Goal: Task Accomplishment & Management: Use online tool/utility

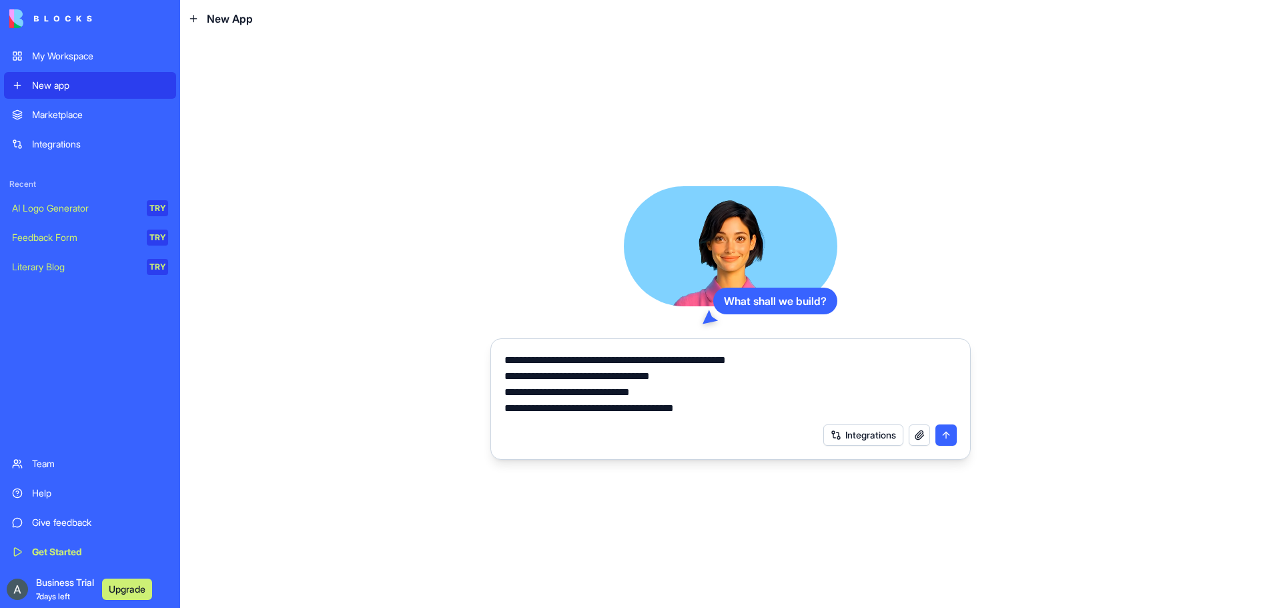
type textarea "**********"
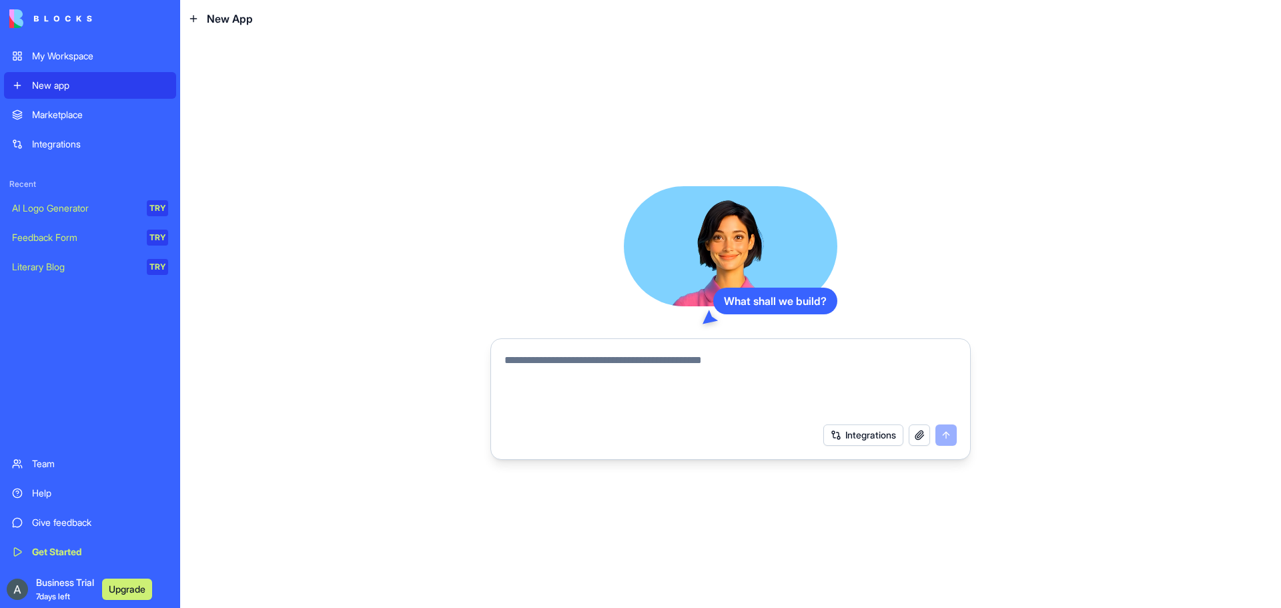
paste textarea "**********"
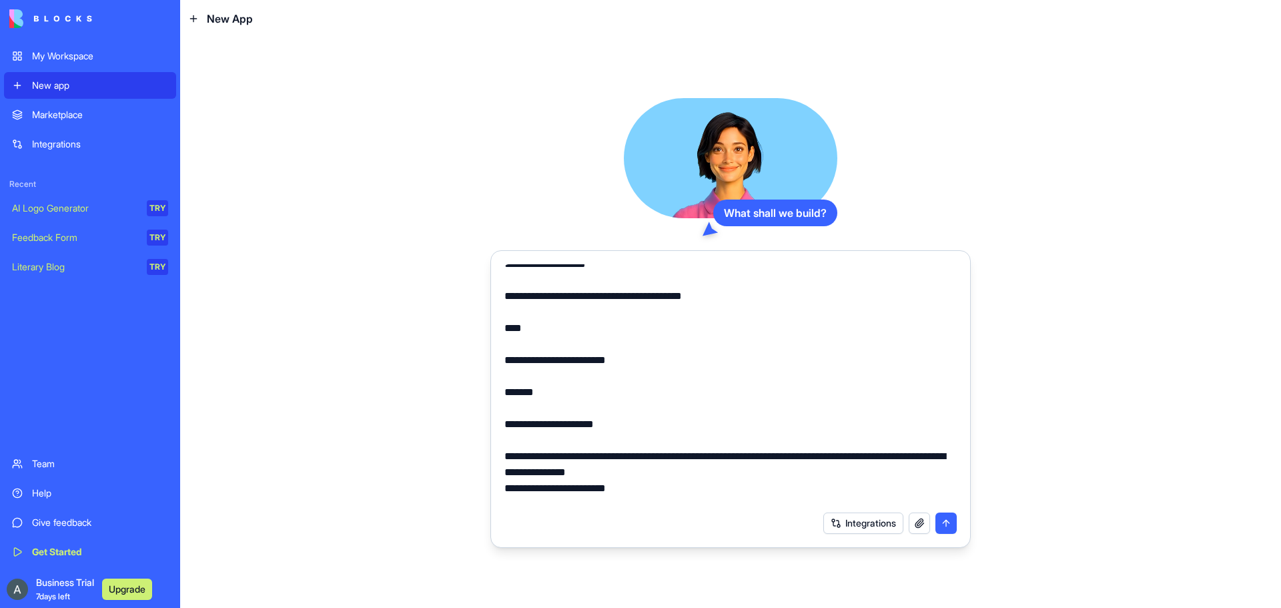
scroll to position [224, 0]
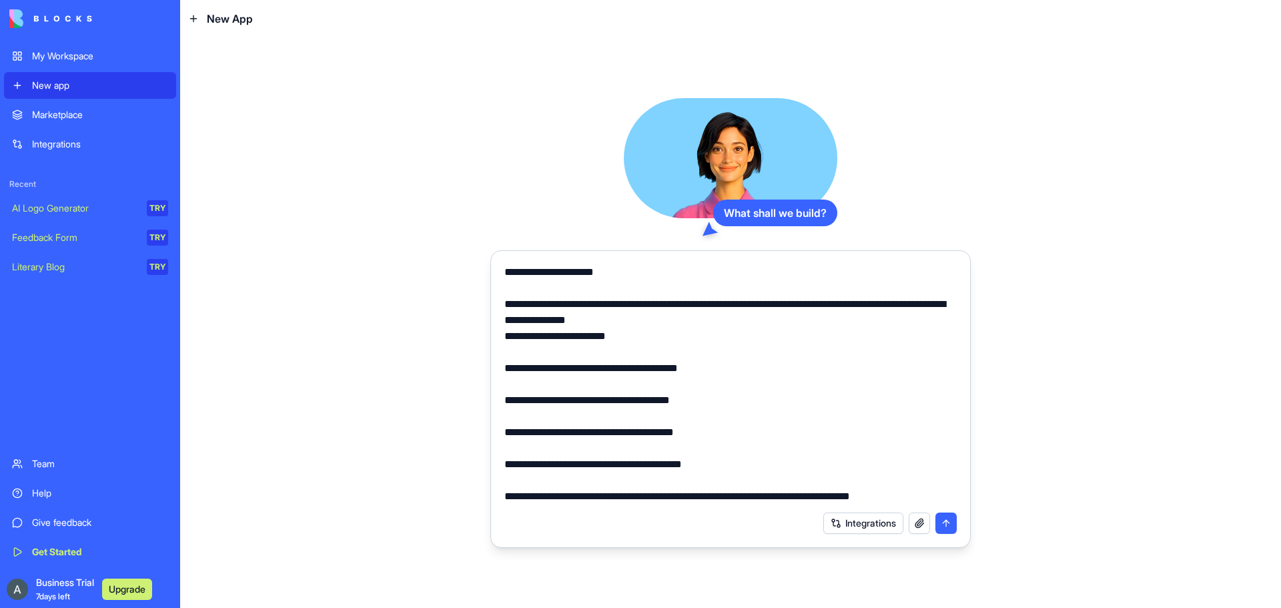
type textarea "**********"
click at [853, 534] on div "Integrations" at bounding box center [730, 522] width 468 height 37
click at [855, 528] on button "Integrations" at bounding box center [863, 522] width 80 height 21
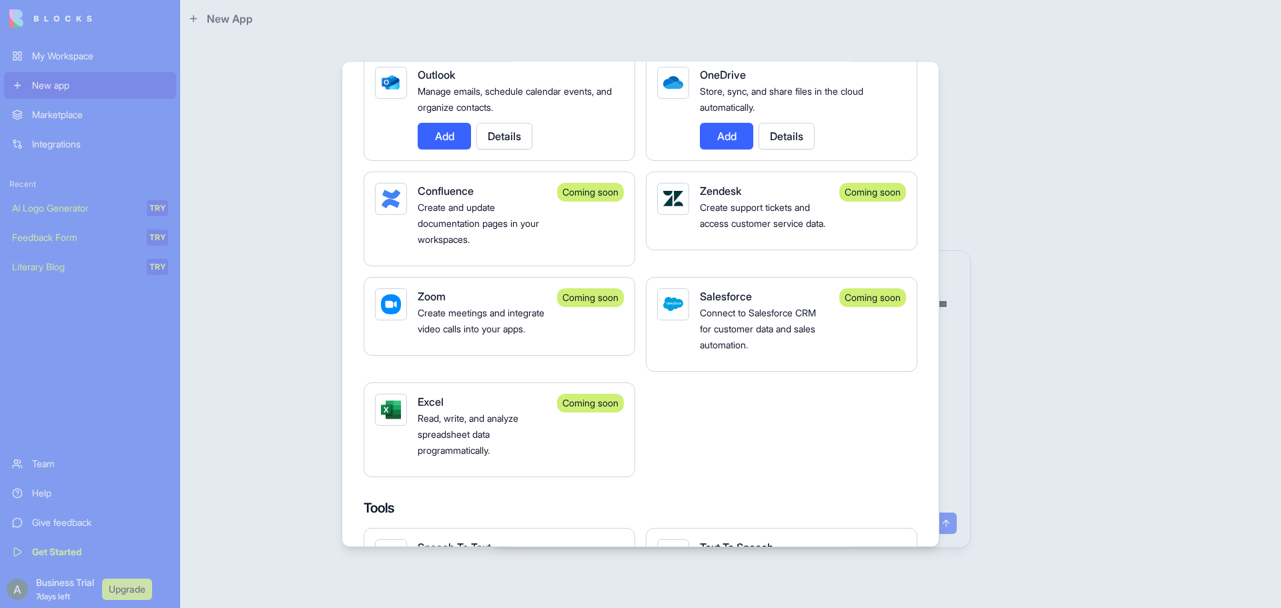
scroll to position [1735, 0]
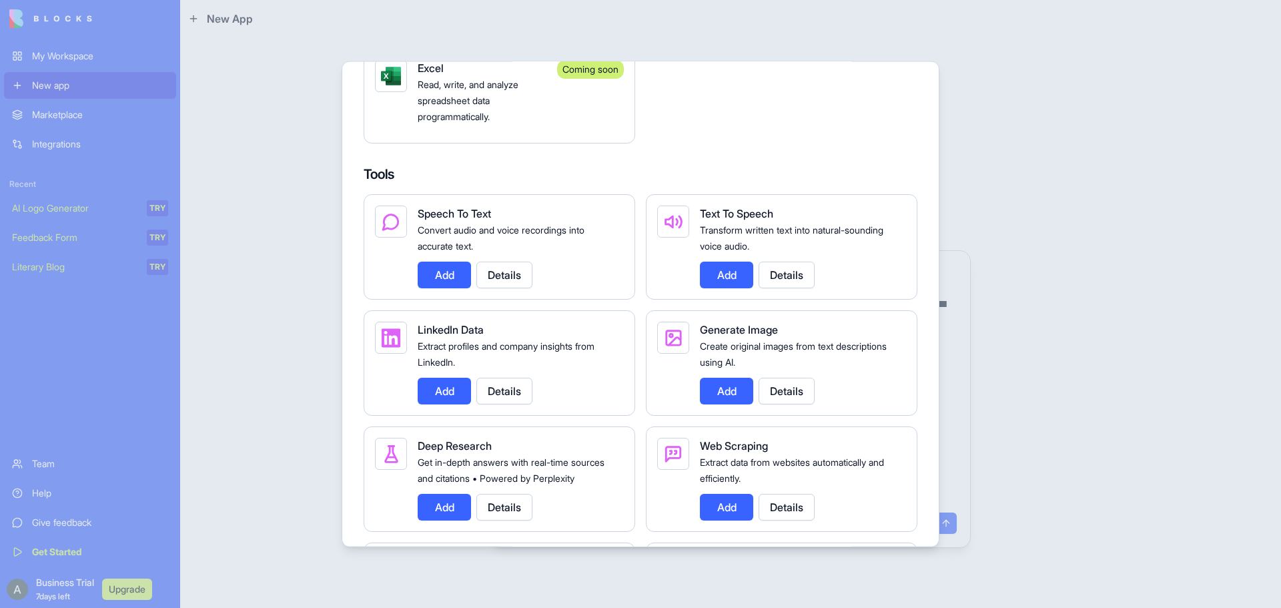
click at [1148, 256] on div at bounding box center [640, 304] width 1281 height 608
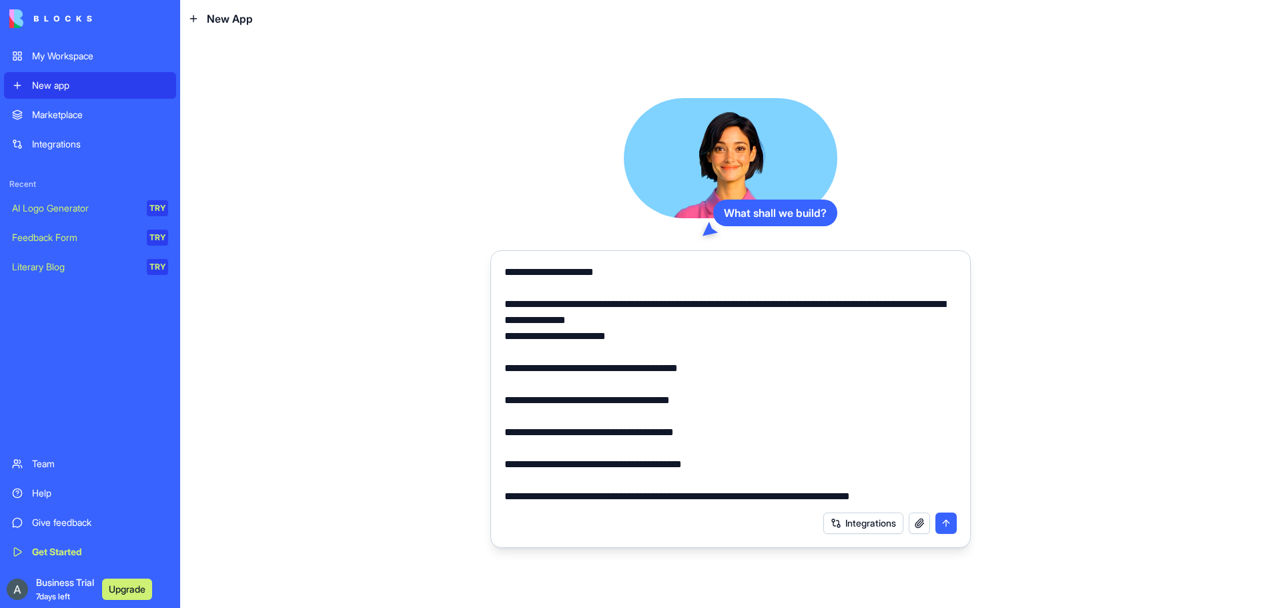
click at [946, 524] on button "submit" at bounding box center [946, 522] width 21 height 21
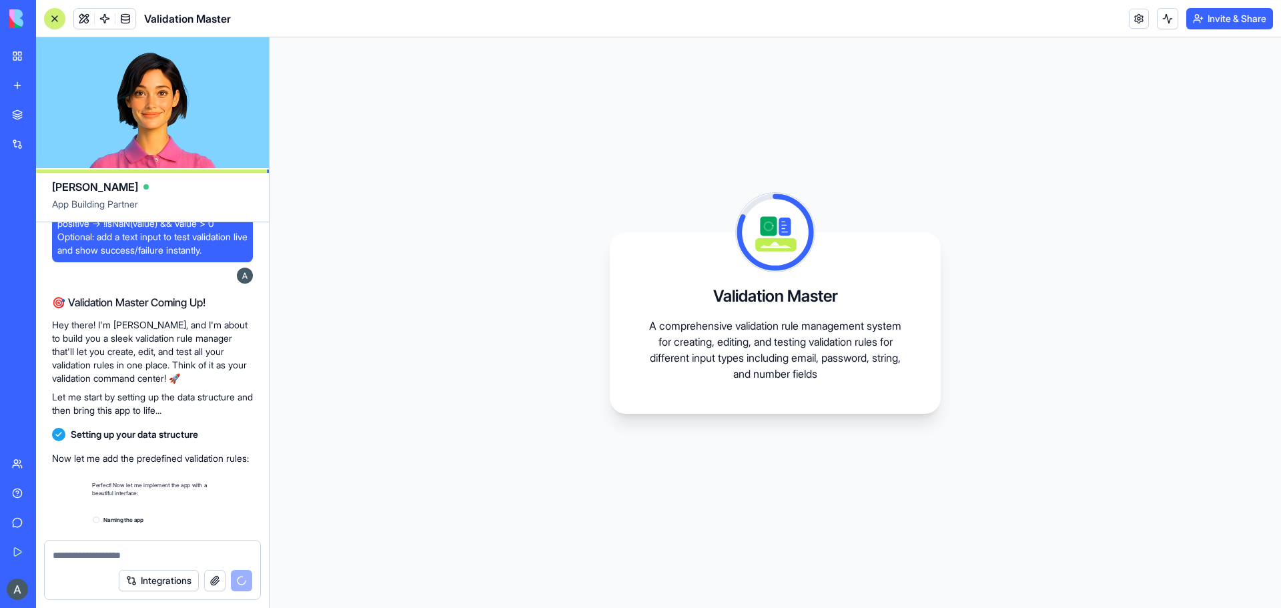
scroll to position [342, 0]
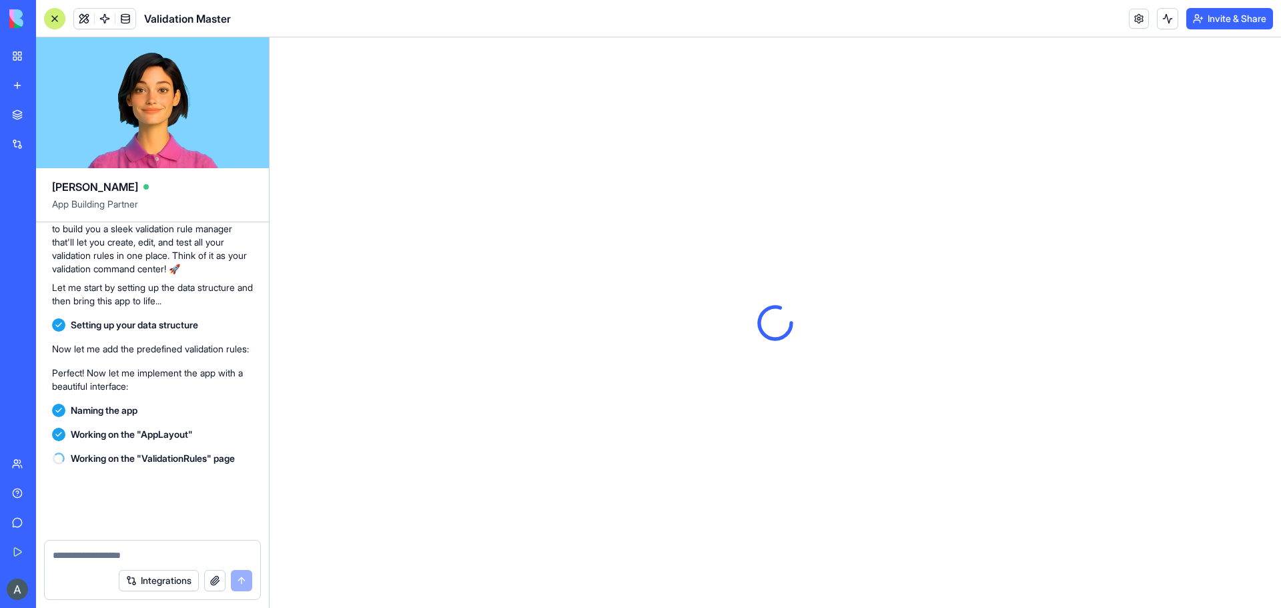
scroll to position [617, 0]
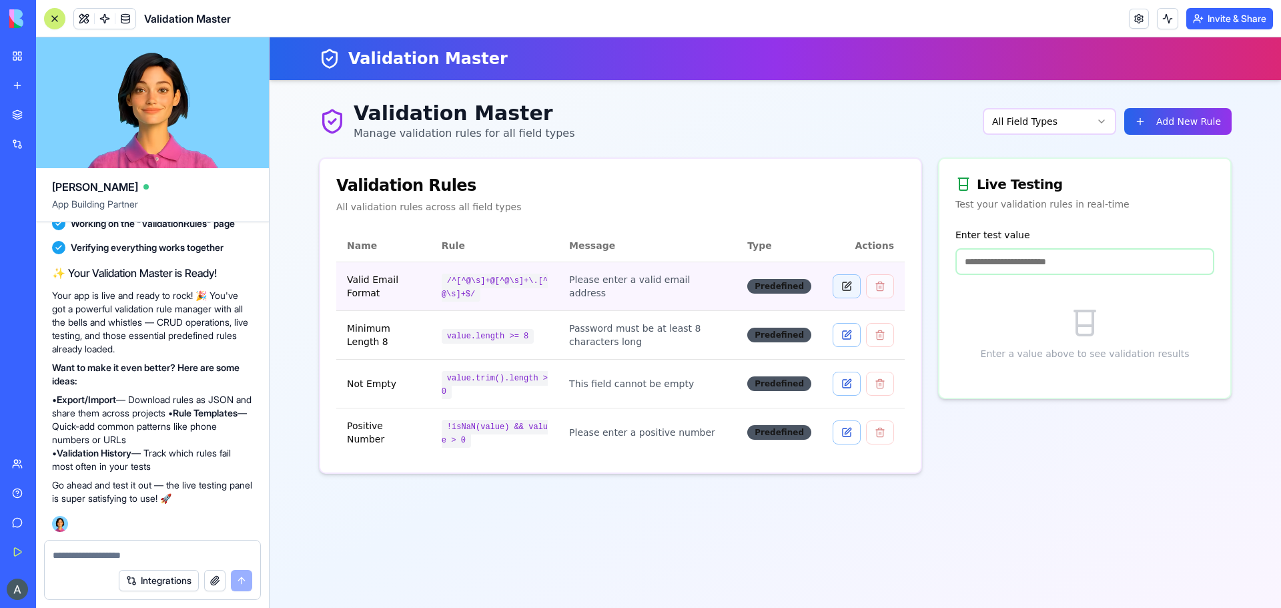
click at [842, 288] on button at bounding box center [847, 286] width 28 height 24
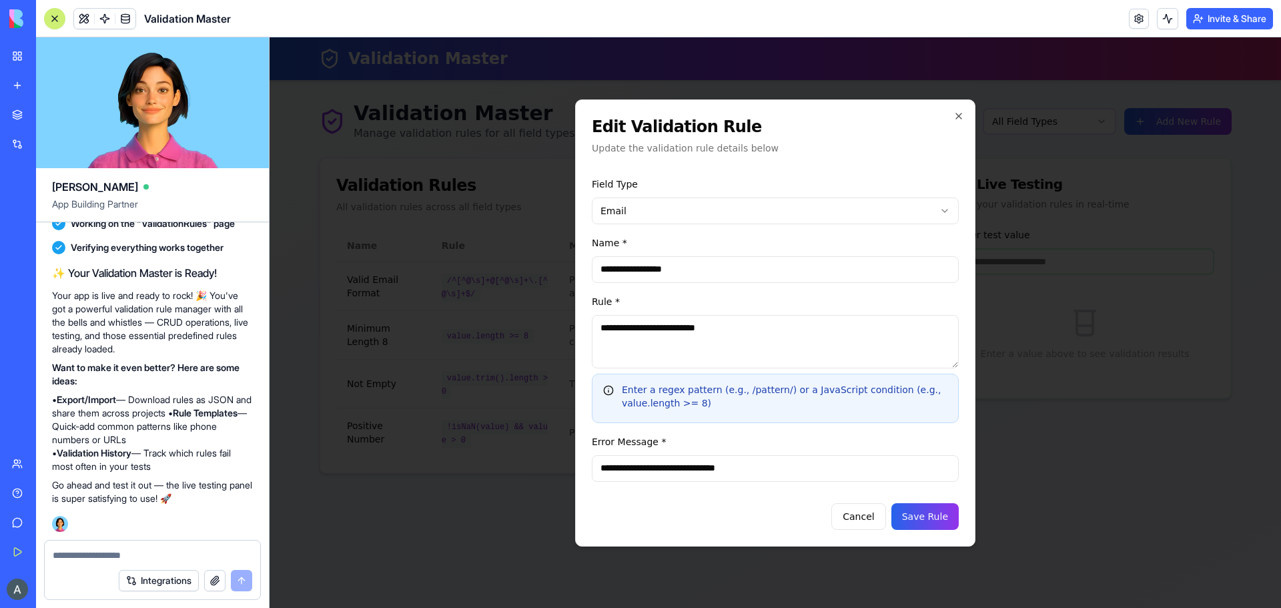
click at [766, 474] on input "**********" at bounding box center [775, 468] width 367 height 27
click at [765, 474] on input "**********" at bounding box center [775, 468] width 367 height 27
click at [963, 111] on icon "button" at bounding box center [959, 116] width 11 height 11
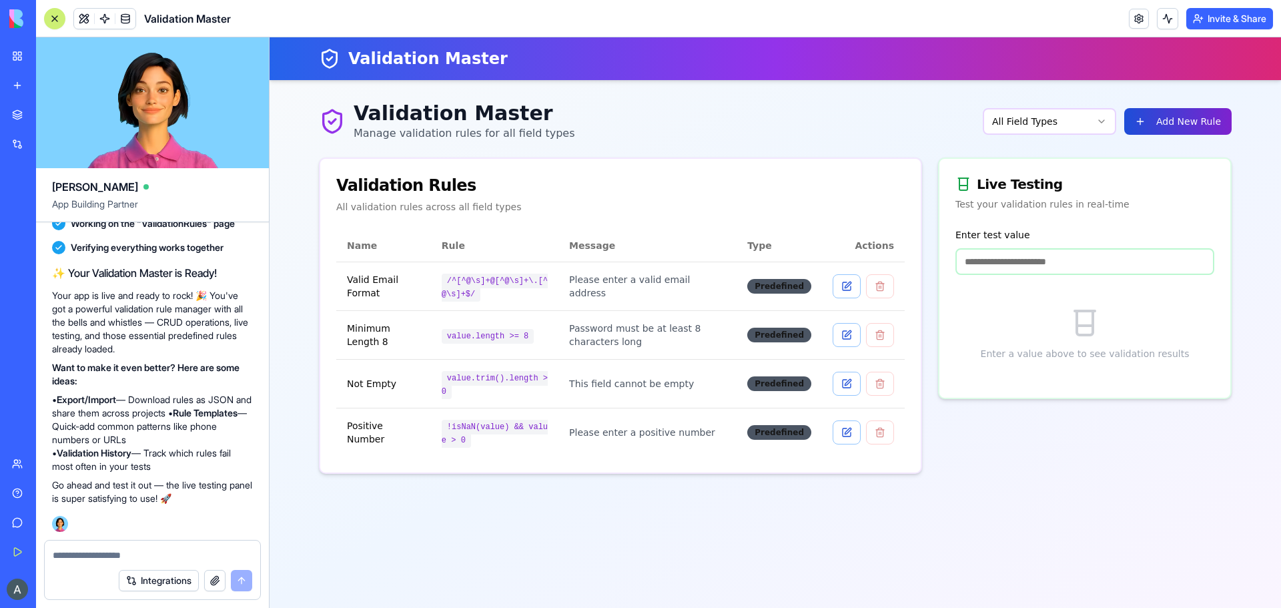
click at [1154, 125] on button "Add New Rule" at bounding box center [1177, 121] width 107 height 27
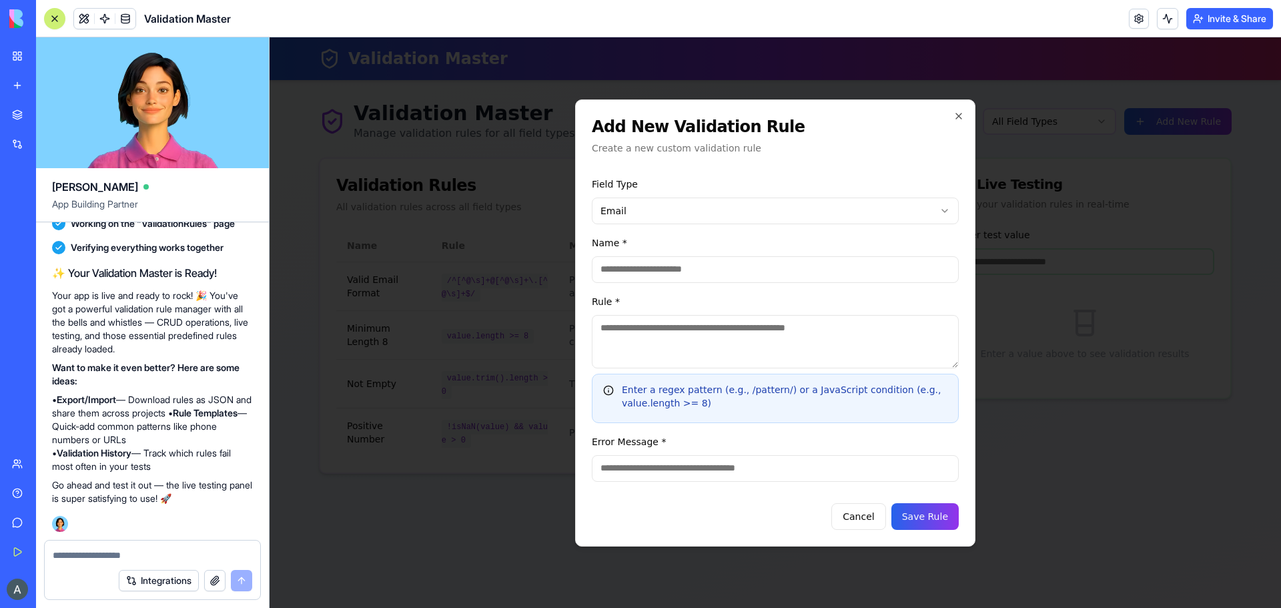
click at [703, 210] on body "Validation Master Validation Master Manage validation rules for all field types…" at bounding box center [776, 322] width 1012 height 571
click at [691, 206] on body "Validation Master Validation Master Manage validation rules for all field types…" at bounding box center [776, 322] width 1012 height 571
click at [957, 119] on icon "button" at bounding box center [959, 116] width 11 height 11
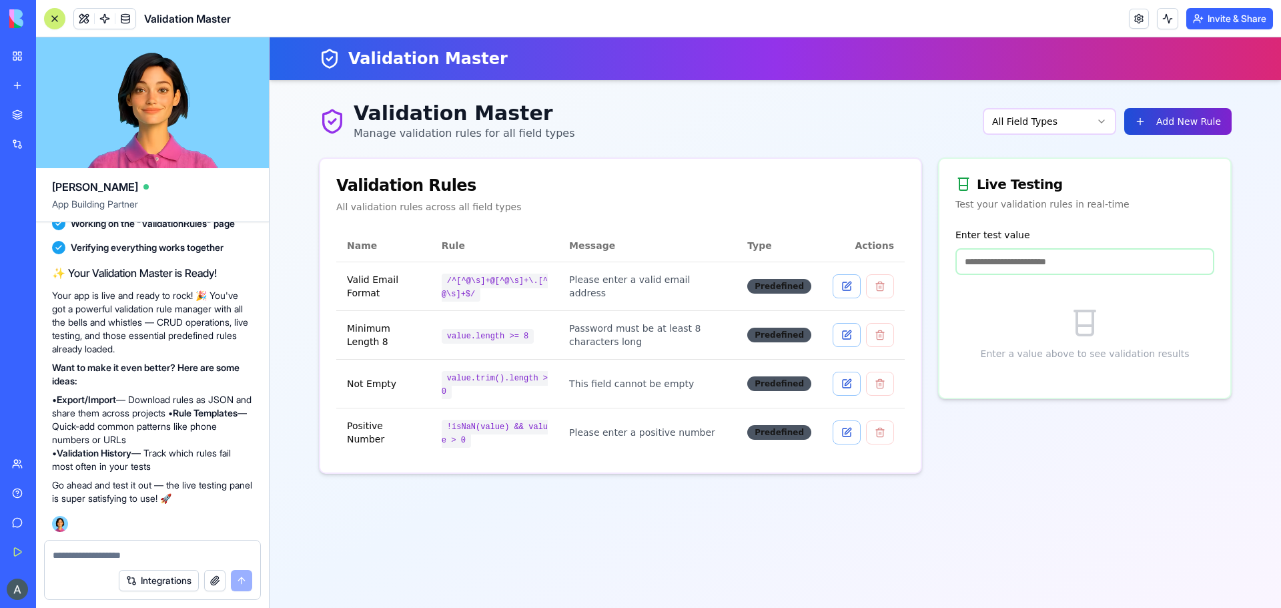
click at [1191, 127] on button "Add New Rule" at bounding box center [1177, 121] width 107 height 27
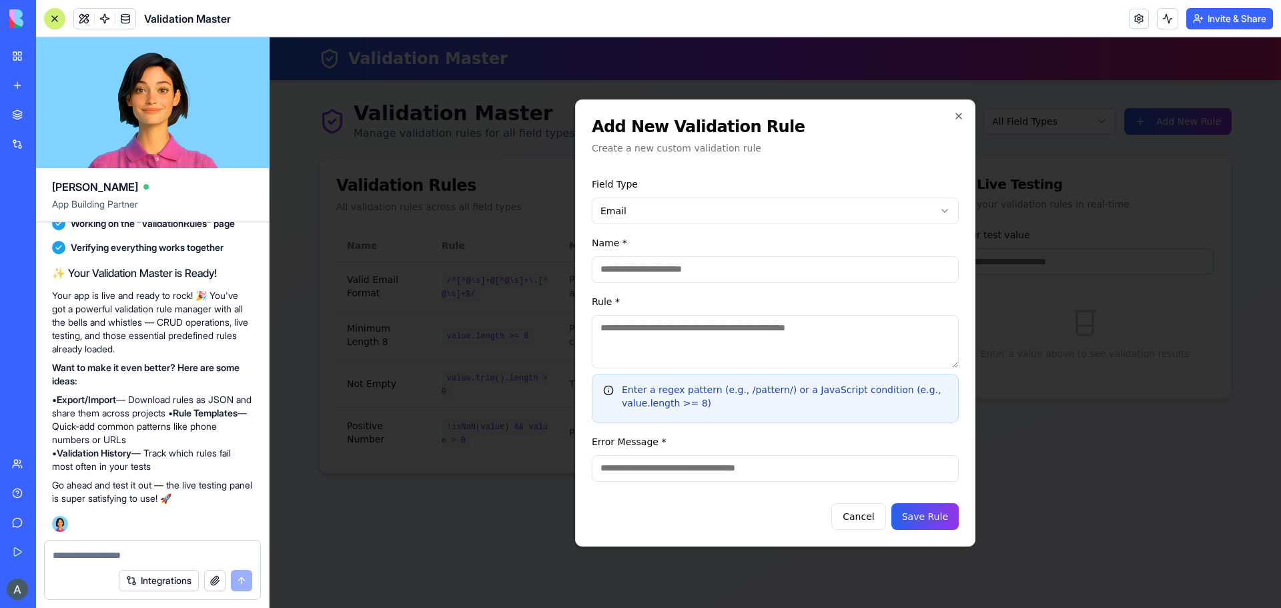
click at [543, 252] on div at bounding box center [776, 322] width 1012 height 571
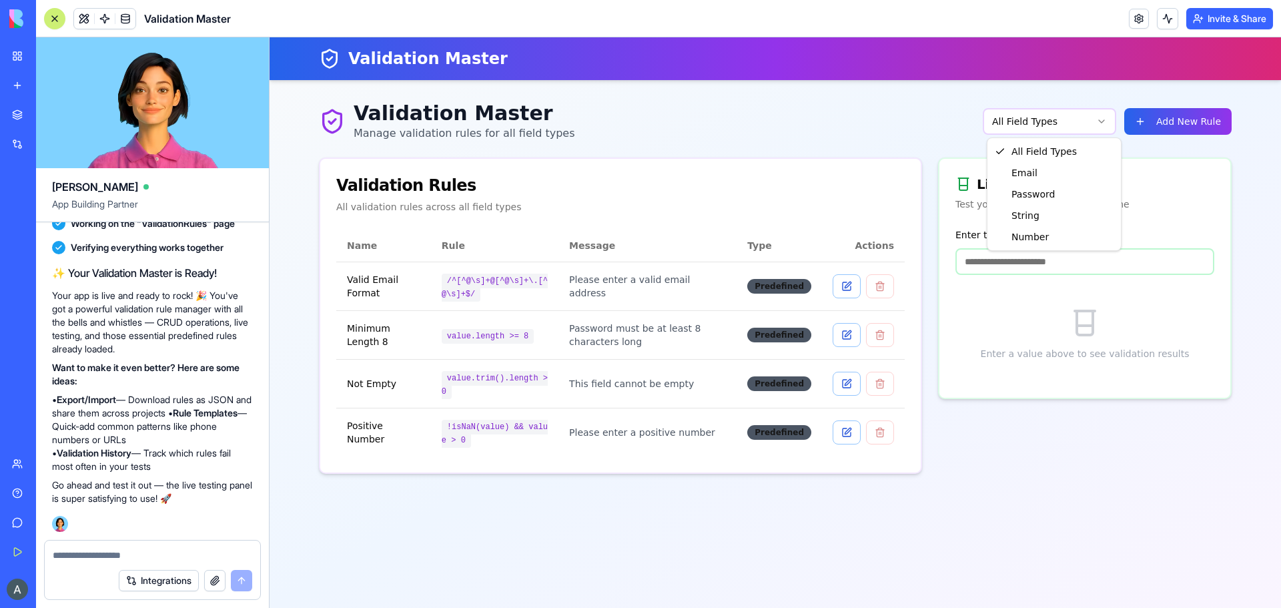
click at [1031, 115] on html "Validation Master Validation Master Manage validation rules for all field types…" at bounding box center [776, 322] width 1012 height 571
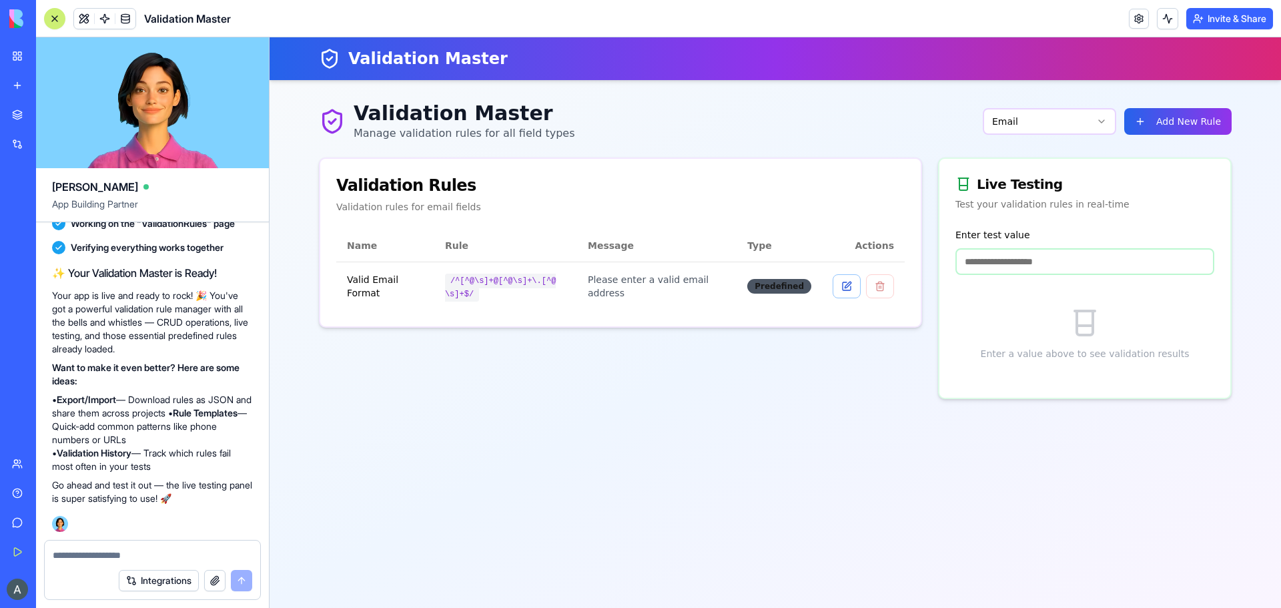
click at [1054, 127] on html "Validation Master Validation Master Manage validation rules for all field types…" at bounding box center [776, 322] width 1012 height 571
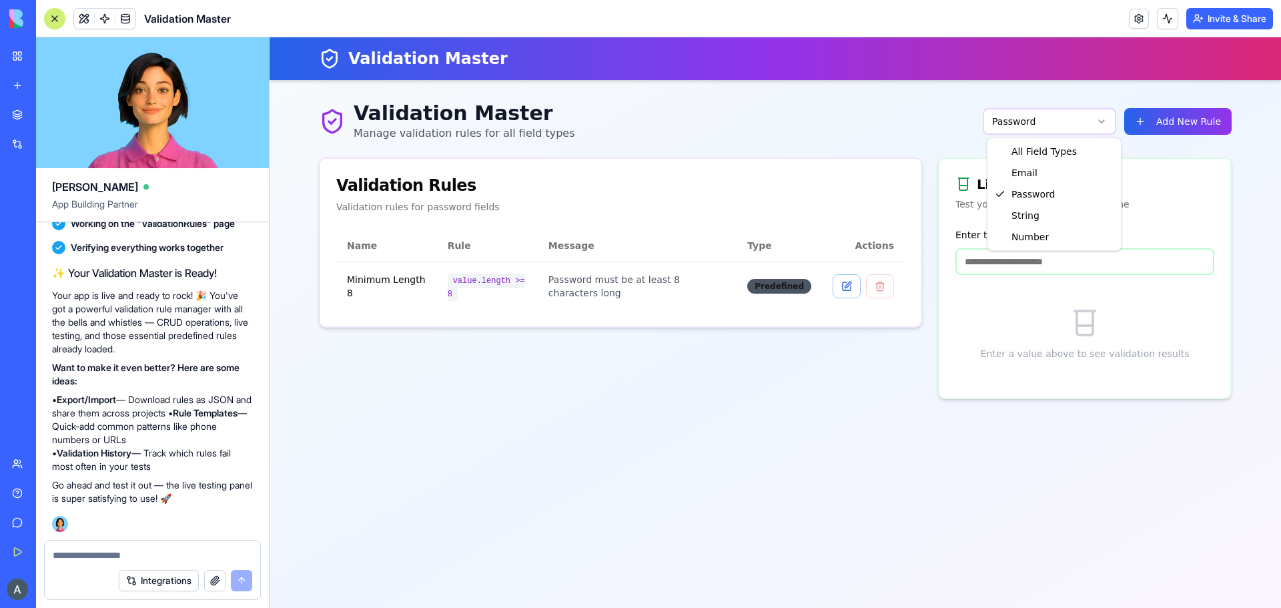
click at [1059, 123] on html "Validation Master Validation Master Manage validation rules for all field types…" at bounding box center [776, 322] width 1012 height 571
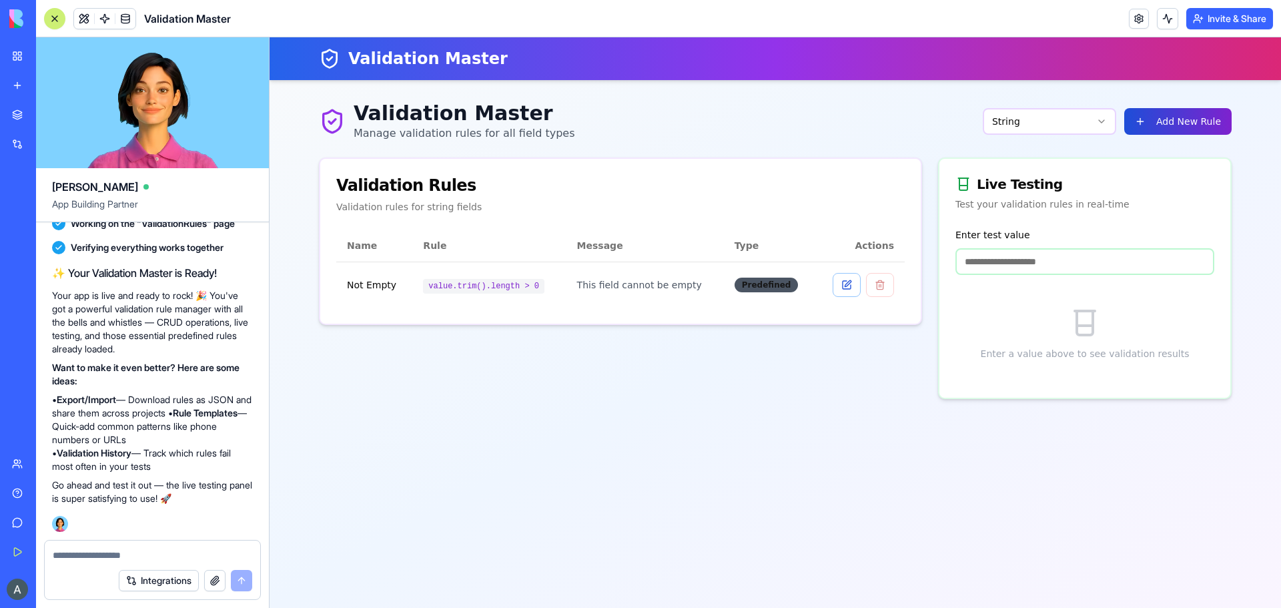
click at [1173, 117] on button "Add New Rule" at bounding box center [1177, 121] width 107 height 27
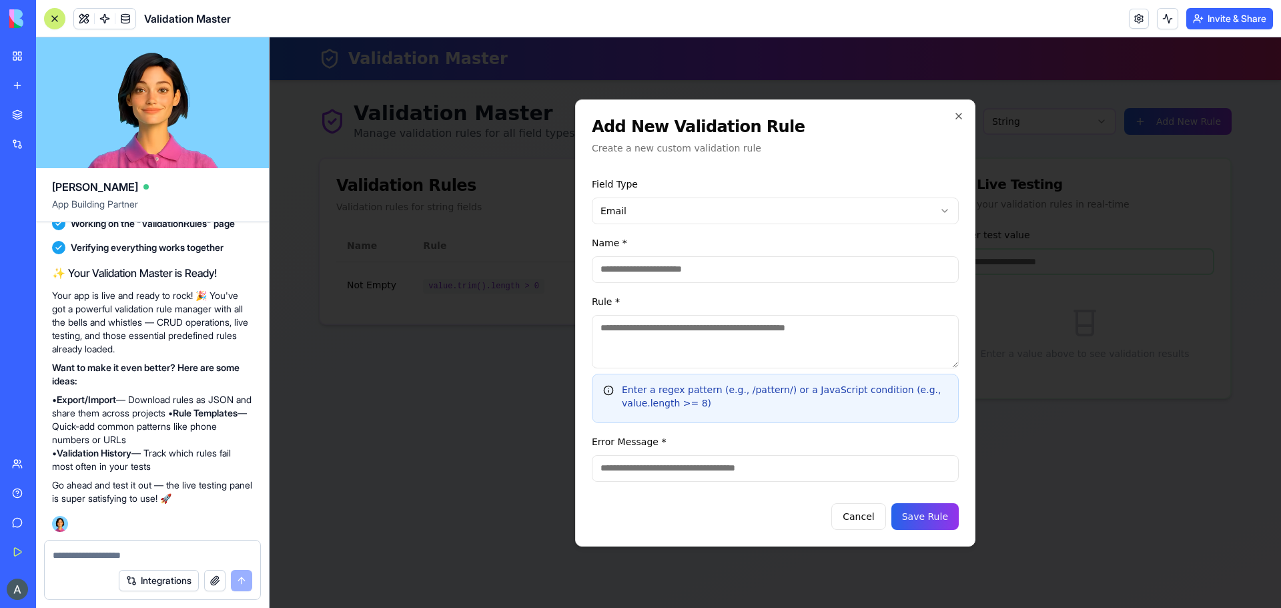
click at [645, 230] on div "Field Type Email Name * Rule * Enter a regex pattern (e.g., /pattern/) or a Jav…" at bounding box center [775, 328] width 367 height 327
click at [663, 212] on body "Validation Master Validation Master Manage validation rules for all field types…" at bounding box center [776, 322] width 1012 height 571
click at [962, 111] on icon "button" at bounding box center [959, 116] width 11 height 11
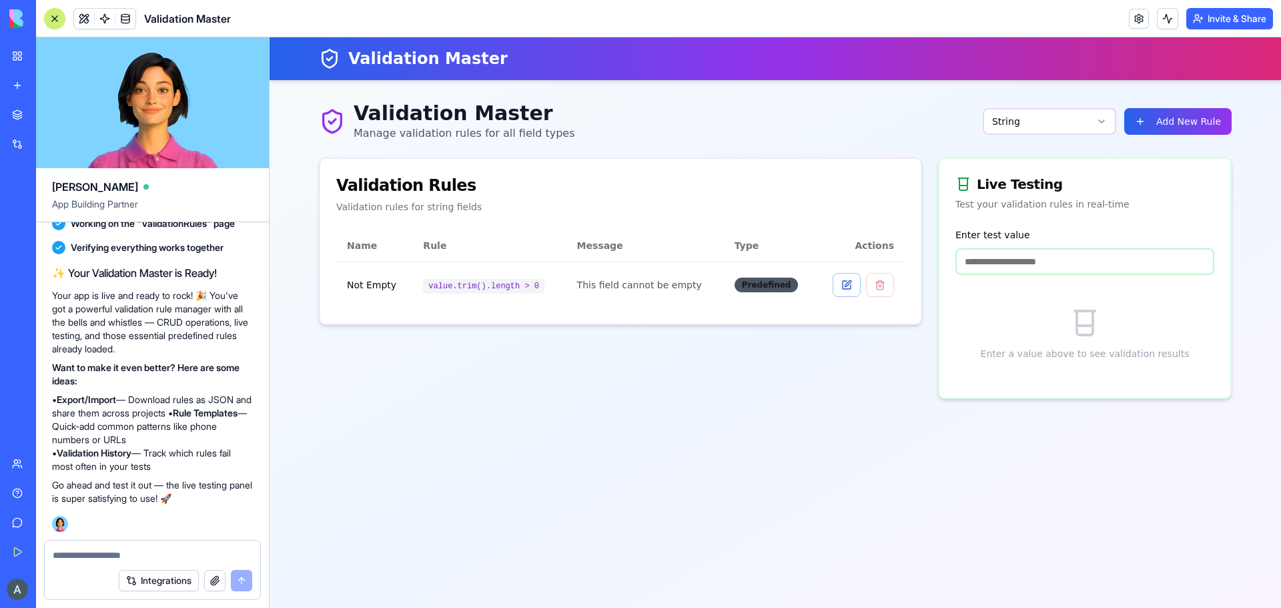
click at [451, 119] on h1 "Validation Master" at bounding box center [464, 113] width 221 height 24
drag, startPoint x: 451, startPoint y: 119, endPoint x: 366, endPoint y: 113, distance: 85.6
click at [372, 113] on h1 "Validation Master" at bounding box center [464, 113] width 221 height 24
click at [366, 119] on h1 "Validation Master" at bounding box center [464, 113] width 221 height 24
drag, startPoint x: 366, startPoint y: 119, endPoint x: 540, endPoint y: 125, distance: 174.3
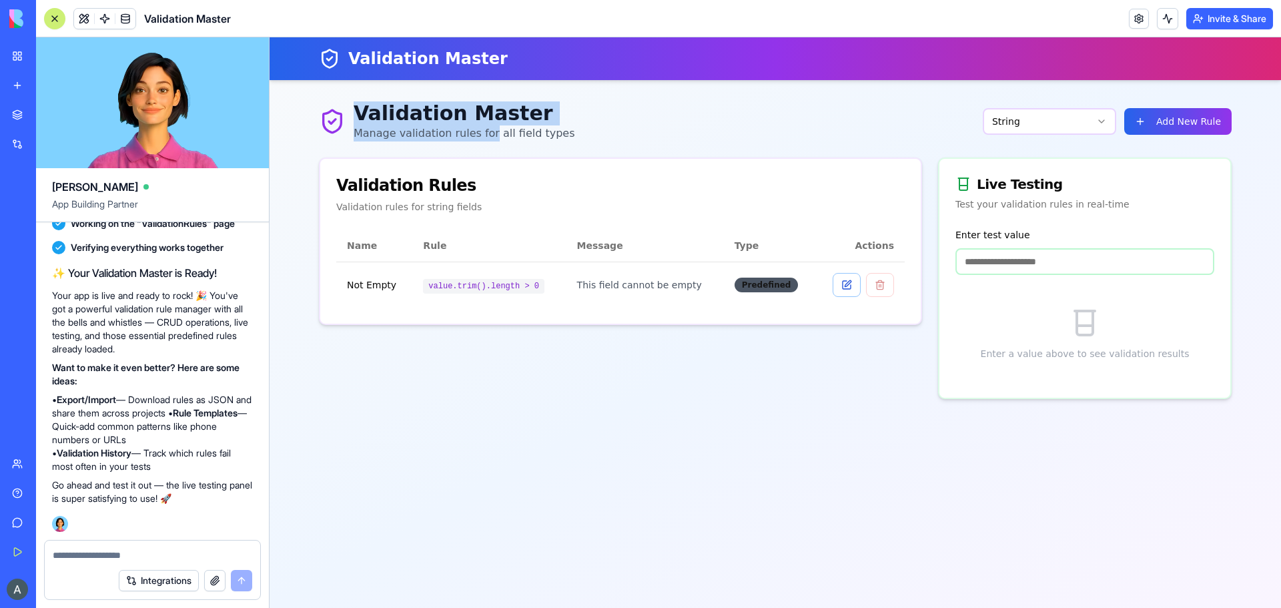
click at [538, 125] on div "Validation Master Manage validation rules for all field types" at bounding box center [464, 121] width 221 height 40
click at [522, 139] on p "Manage validation rules for all field types" at bounding box center [464, 133] width 221 height 16
